Goal: Check status

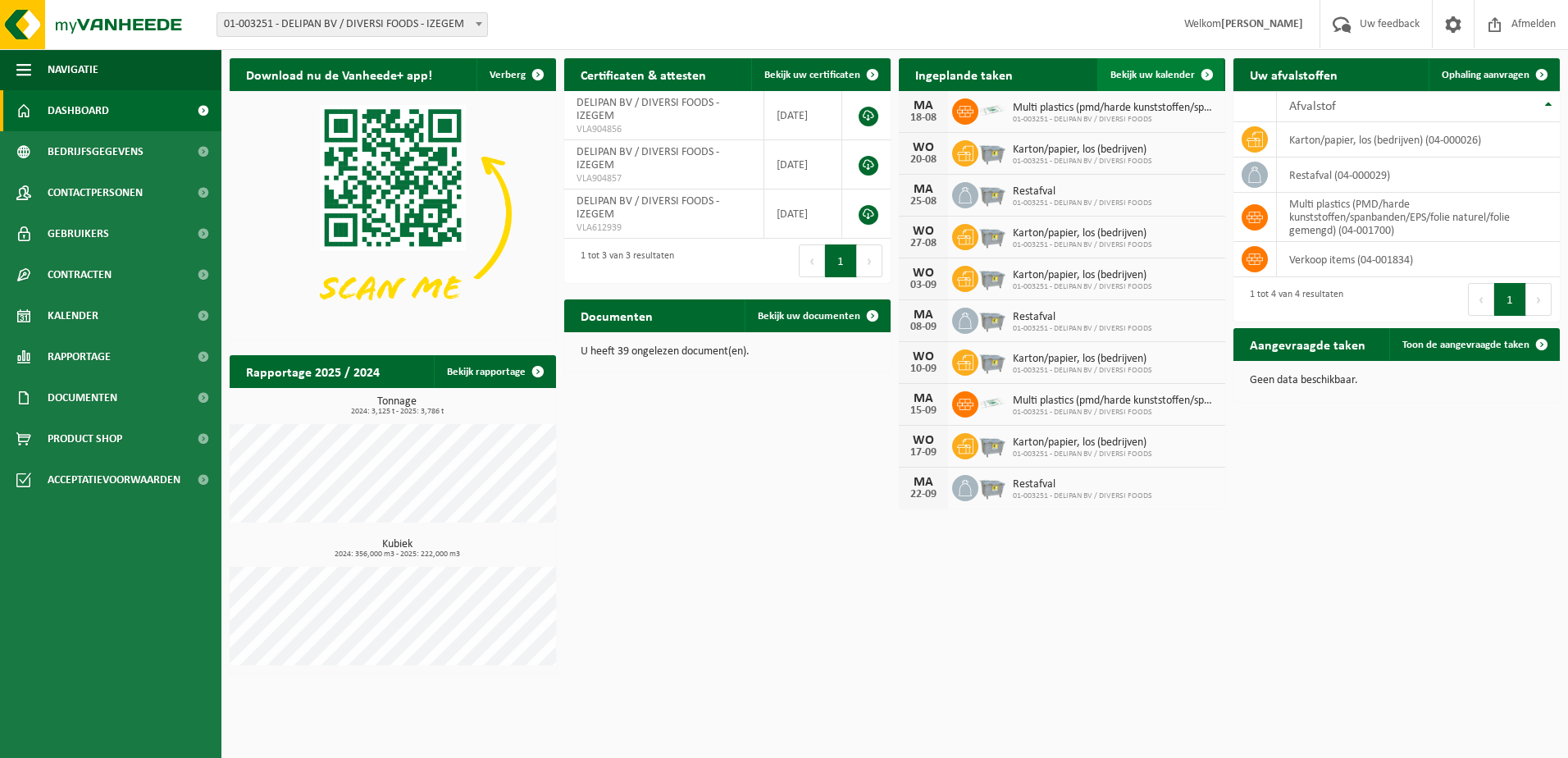
click at [1134, 70] on span "Bekijk uw kalender" at bounding box center [1152, 74] width 85 height 10
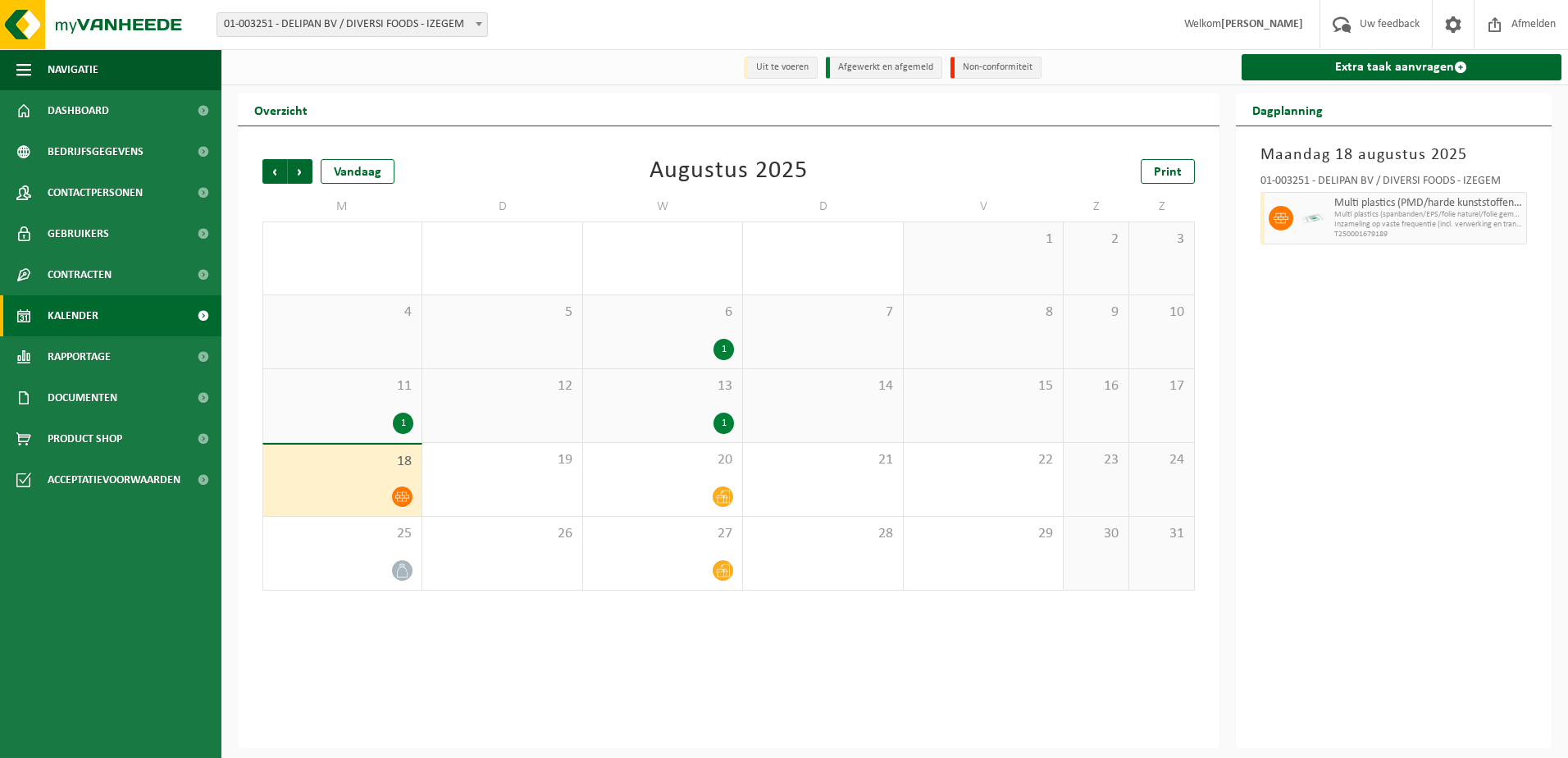
click at [400, 488] on span at bounding box center [402, 497] width 21 height 21
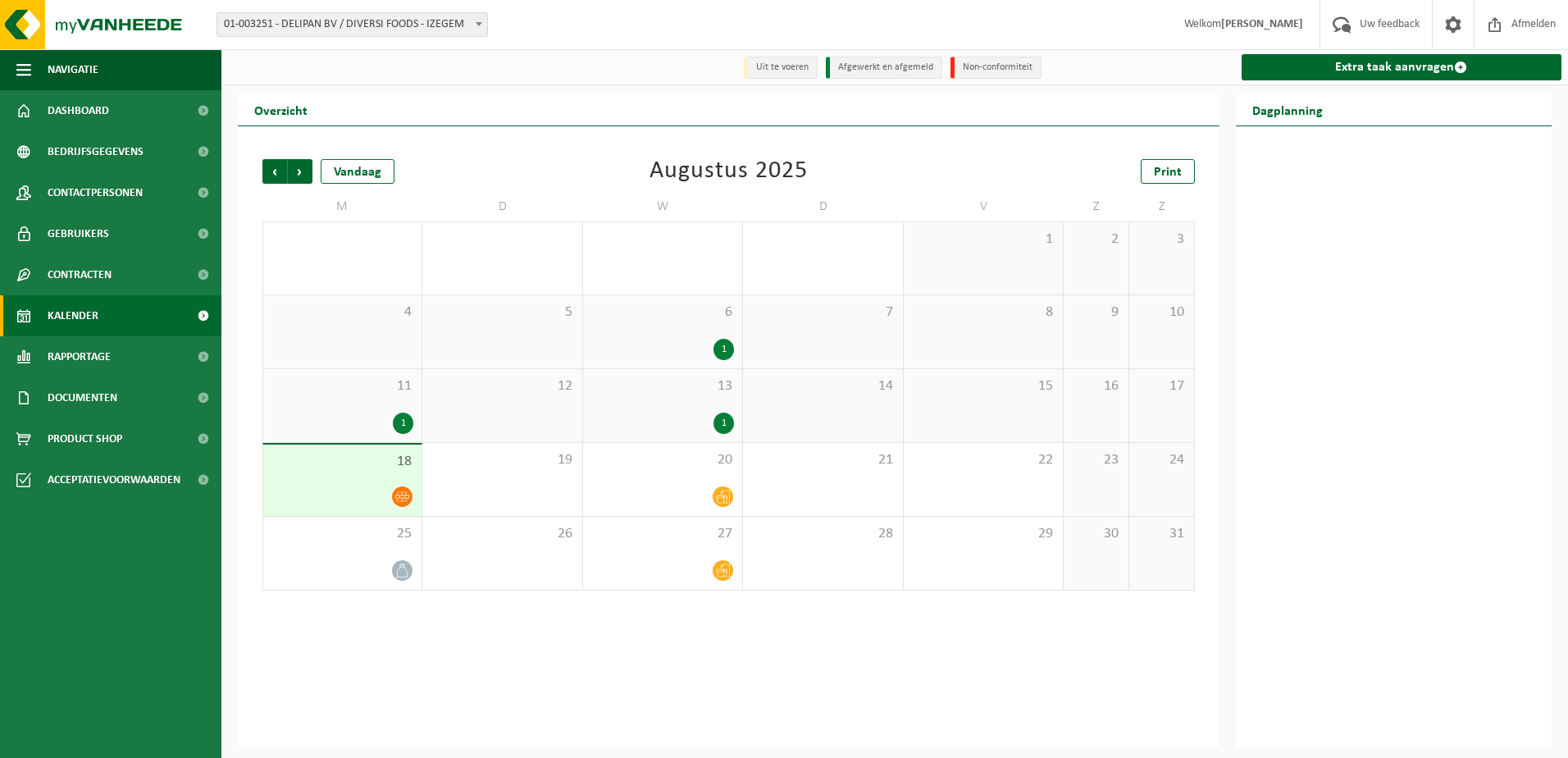
click at [367, 473] on div "18" at bounding box center [342, 480] width 158 height 72
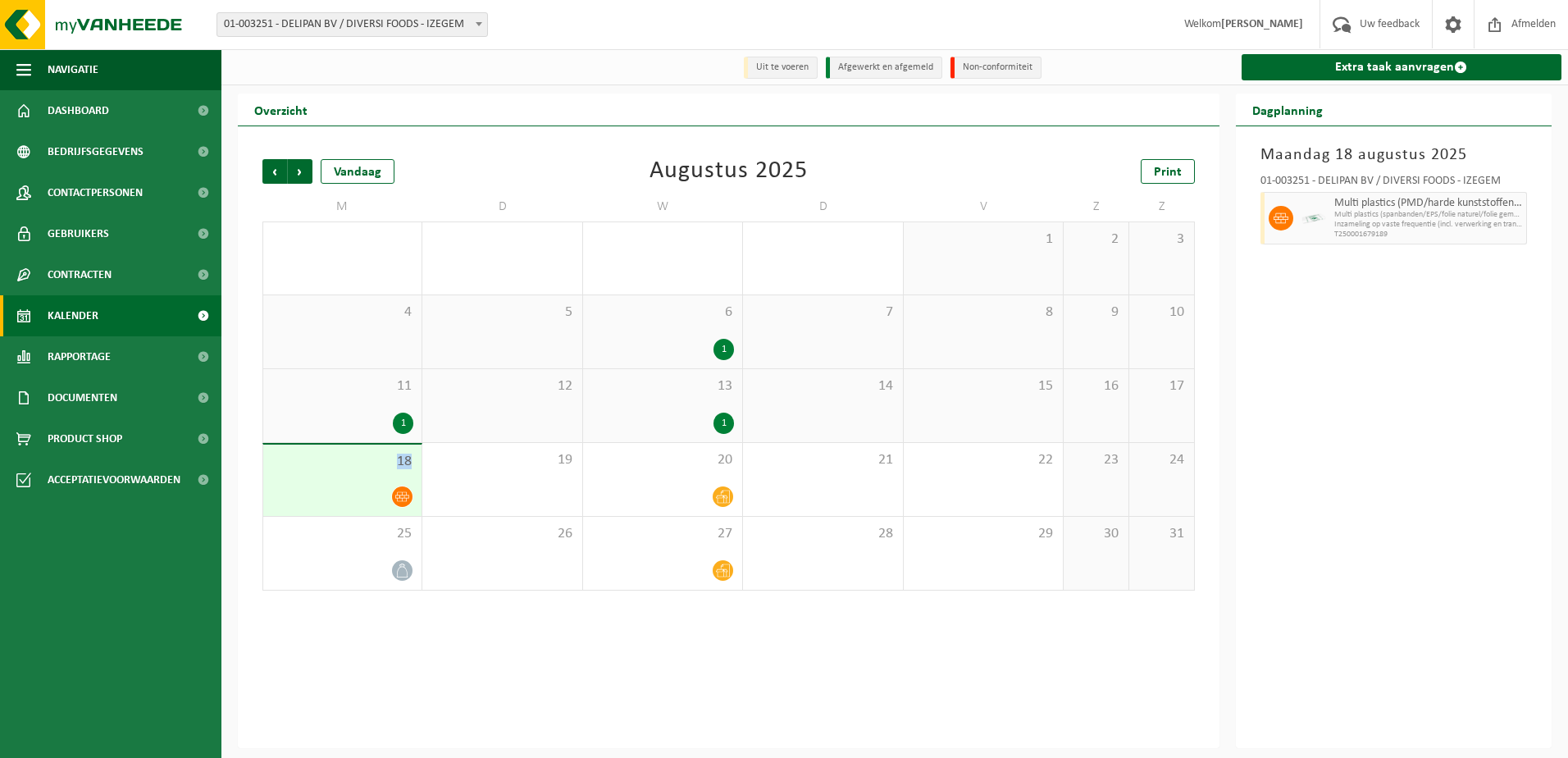
click at [1304, 226] on img at bounding box center [1313, 218] width 25 height 25
drag, startPoint x: 1304, startPoint y: 226, endPoint x: 1278, endPoint y: 214, distance: 28.6
click at [1278, 214] on icon at bounding box center [1280, 217] width 14 height 14
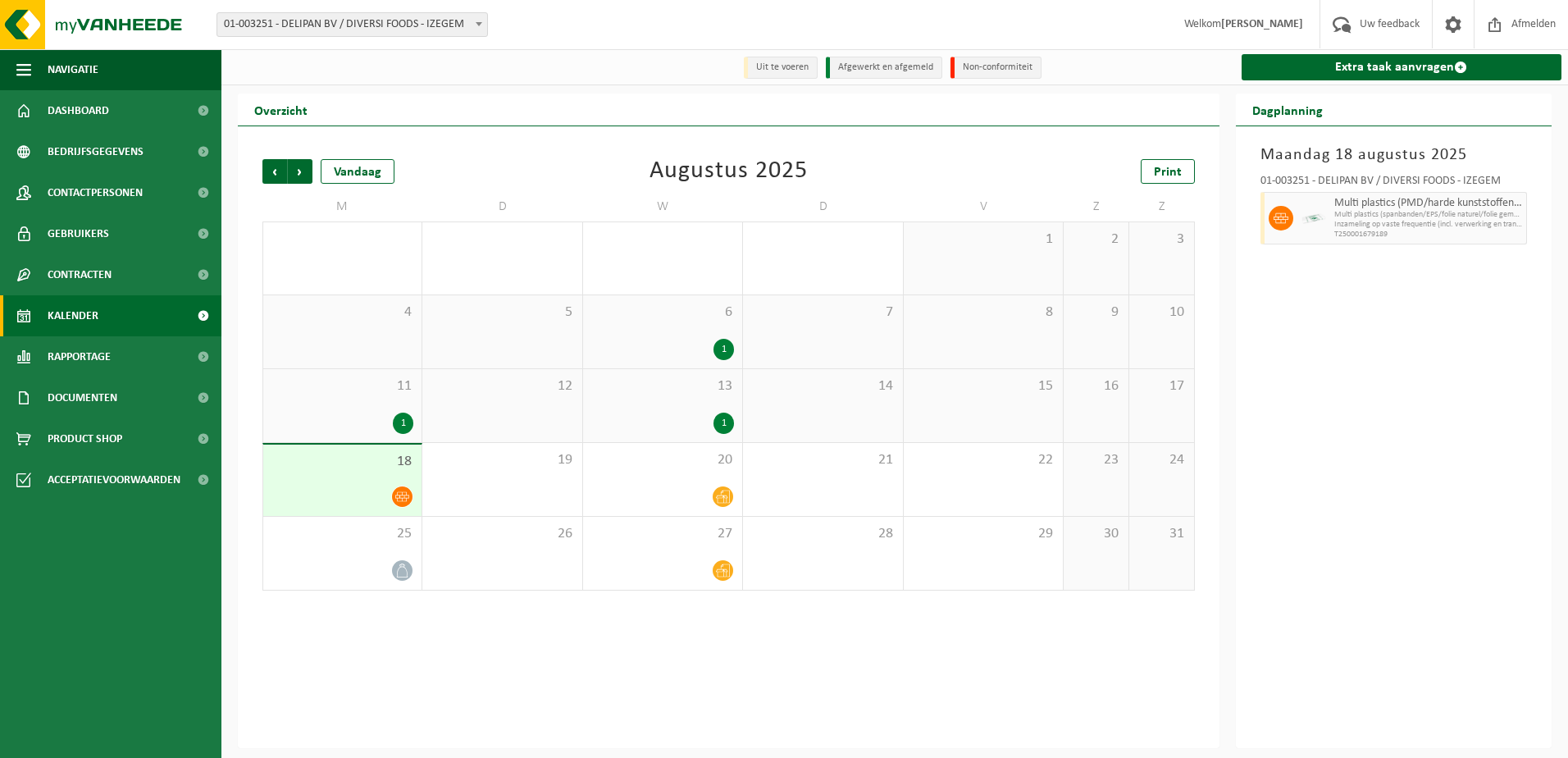
drag, startPoint x: 1278, startPoint y: 214, endPoint x: 1423, endPoint y: 201, distance: 145.6
click at [1423, 201] on span "Multi plastics (PMD/harde kunststoffen/spanbanden/EPS/folie naturel/folie gemen…" at bounding box center [1429, 203] width 189 height 13
drag, startPoint x: 1423, startPoint y: 201, endPoint x: 1331, endPoint y: 221, distance: 94.1
click at [1331, 221] on div "Multi plastics (PMD/harde kunststoffen/spanbanden/EPS/folie naturel/folie gemen…" at bounding box center [1428, 217] width 197 height 52
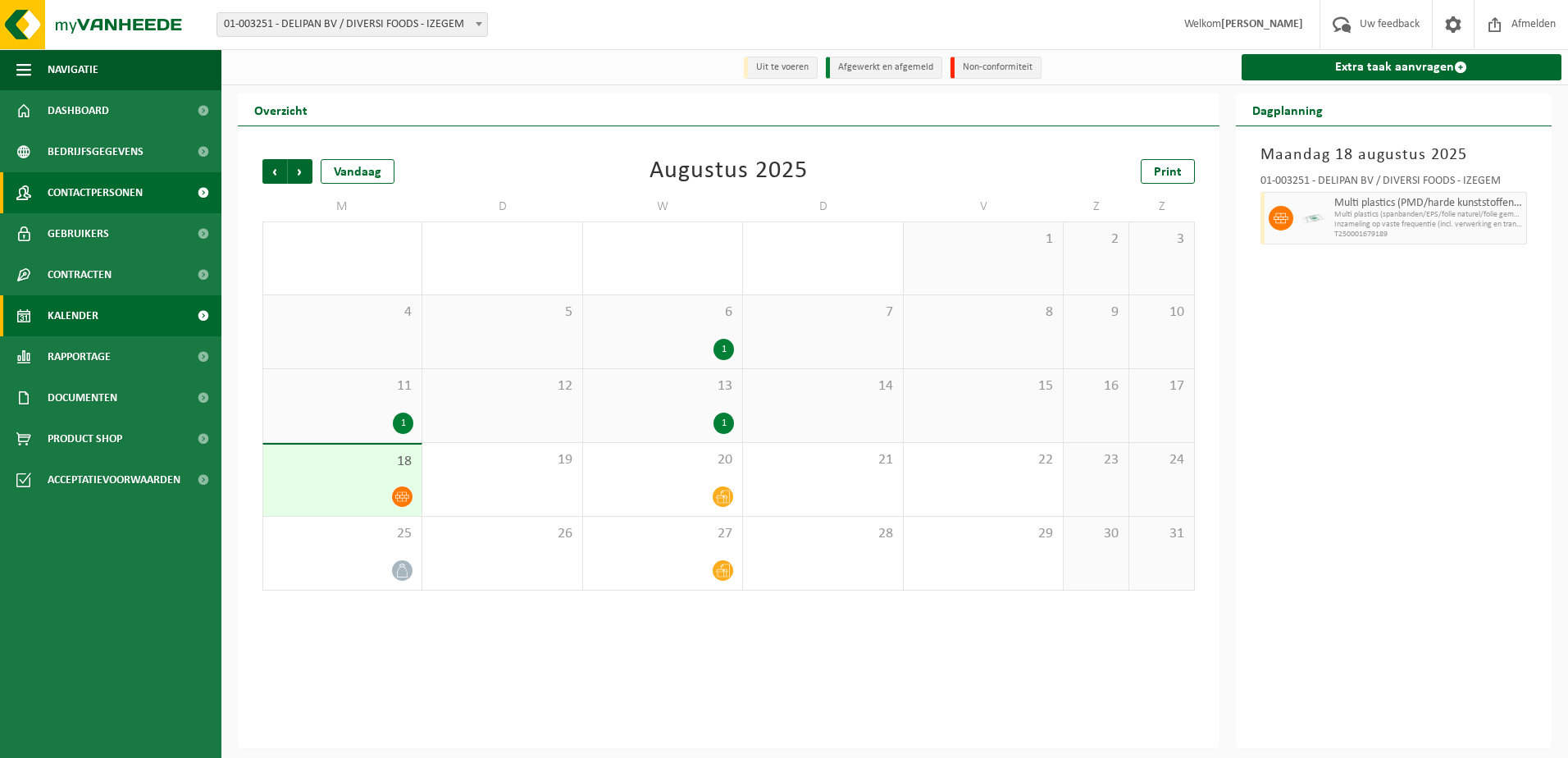
click at [146, 193] on link "Contactpersonen" at bounding box center [111, 193] width 221 height 41
